Goal: Complete application form: Complete application form

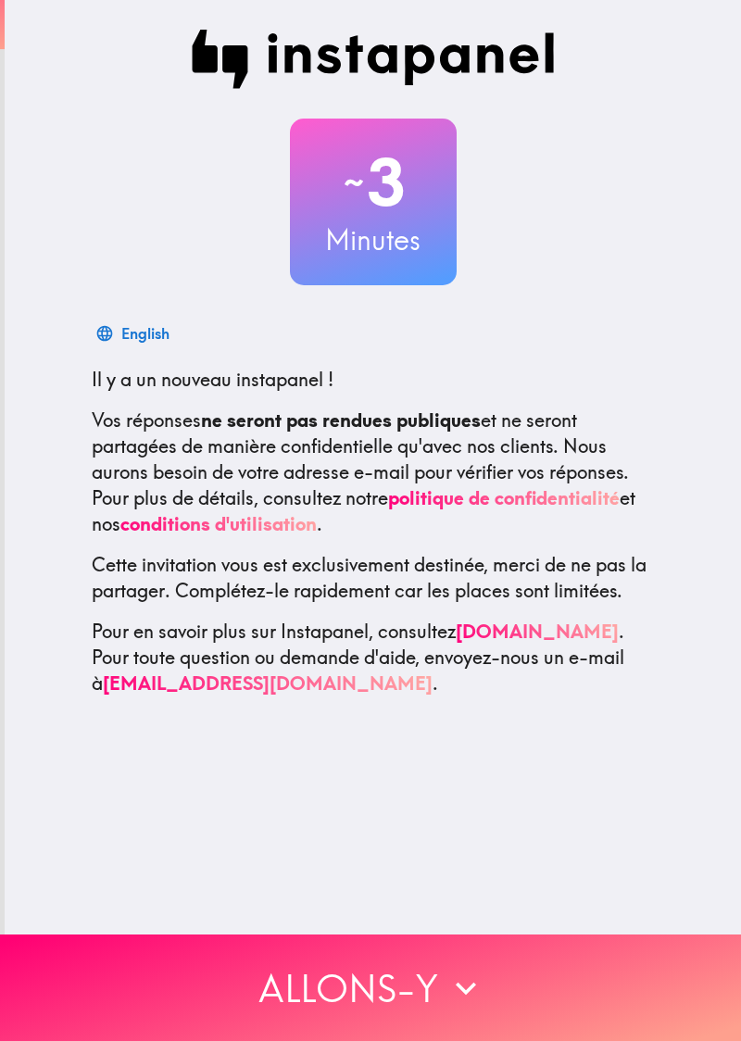
click at [432, 991] on button "Allons-y" at bounding box center [370, 988] width 741 height 107
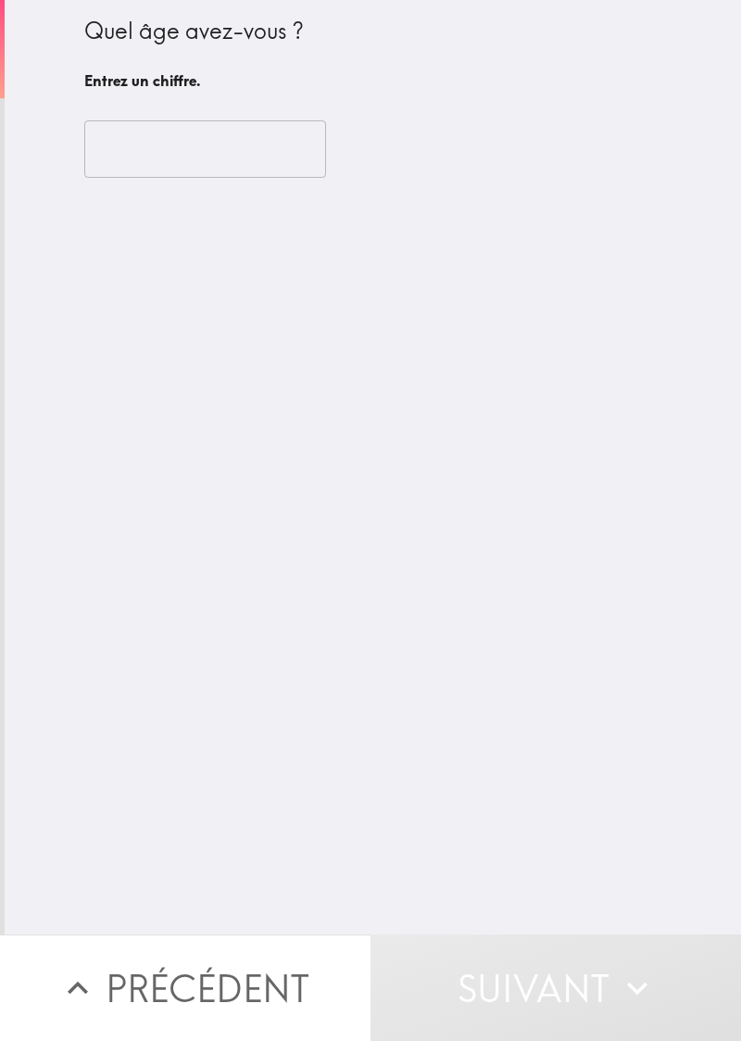
click at [276, 139] on input "number" at bounding box center [205, 148] width 242 height 57
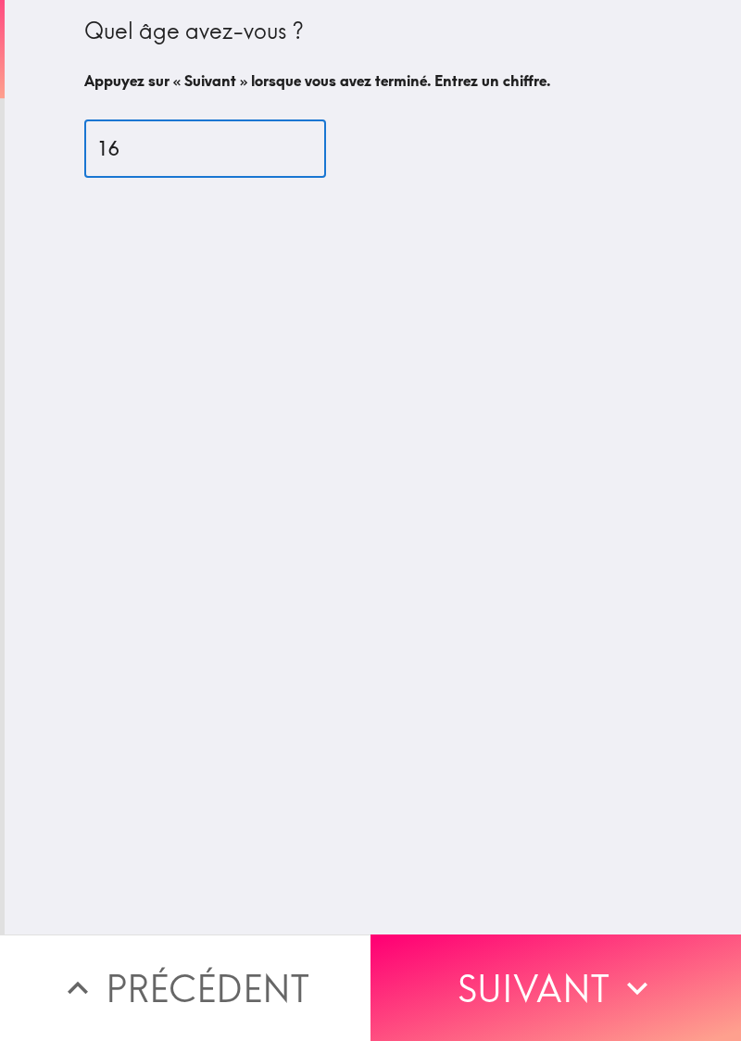
type input "16"
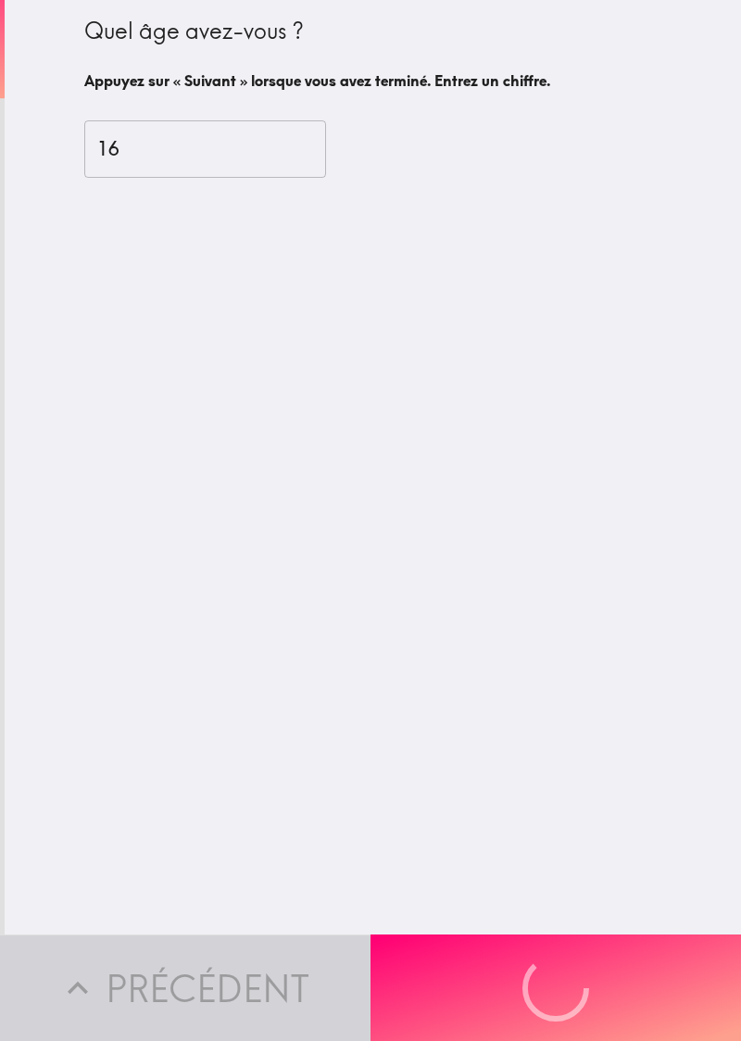
click at [633, 530] on div "Quel âge avez-vous ? Appuyez sur « Suivant » lorsque vous avez terminé. Entrez …" at bounding box center [373, 467] width 737 height 935
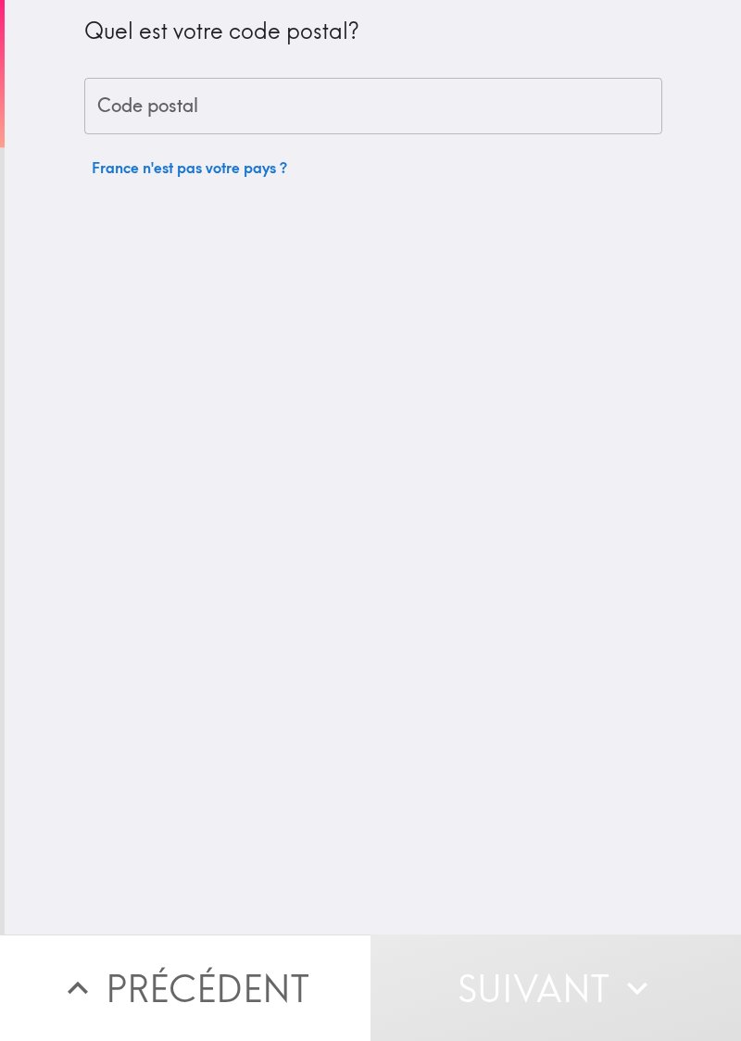
click at [524, 100] on input "Code postal" at bounding box center [373, 106] width 578 height 57
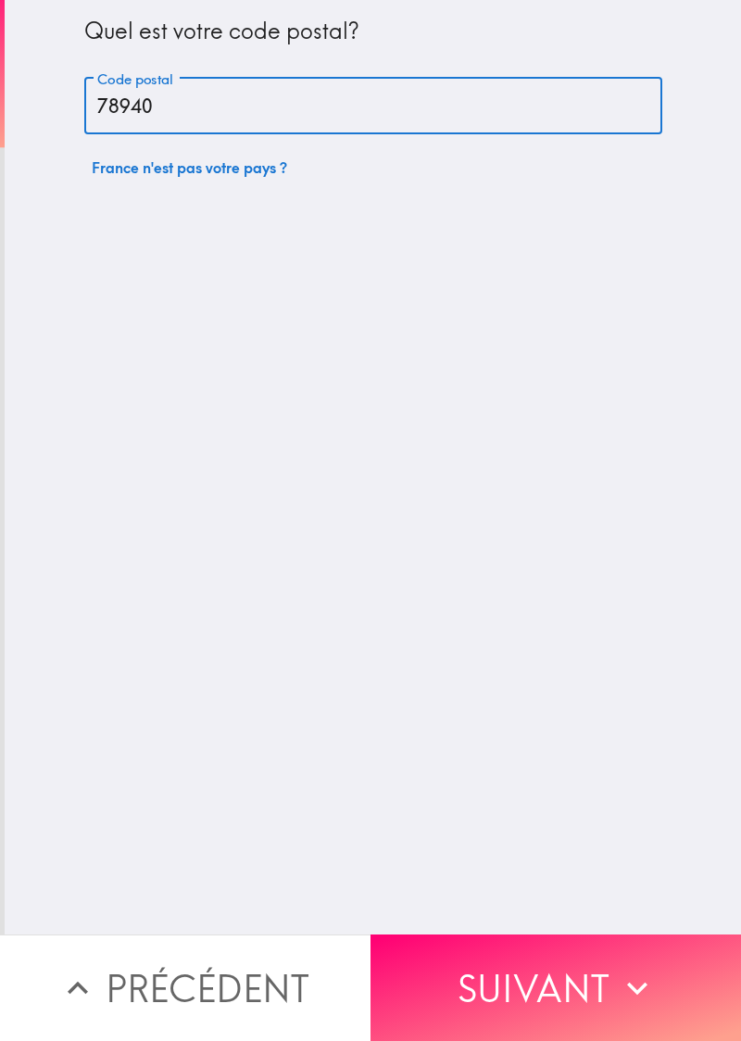
type input "78940"
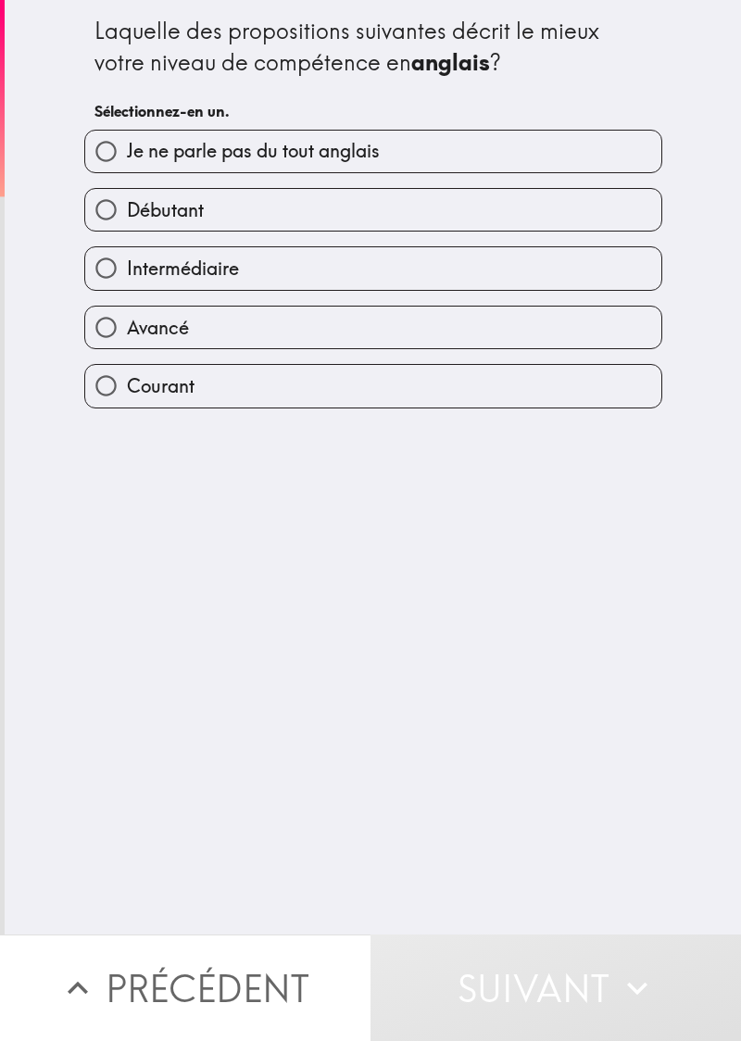
click at [530, 222] on label "Débutant" at bounding box center [373, 210] width 576 height 42
click at [127, 222] on input "Débutant" at bounding box center [106, 210] width 42 height 42
radio input "true"
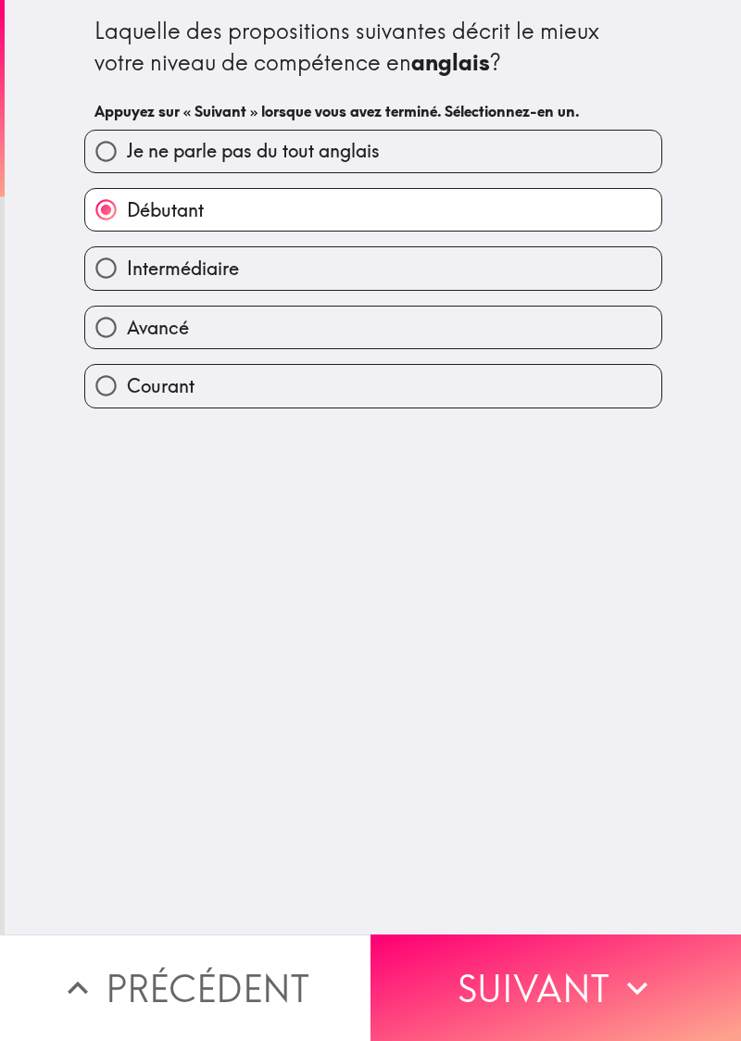
click at [502, 966] on button "Suivant" at bounding box center [556, 988] width 371 height 107
